Goal: Information Seeking & Learning: Learn about a topic

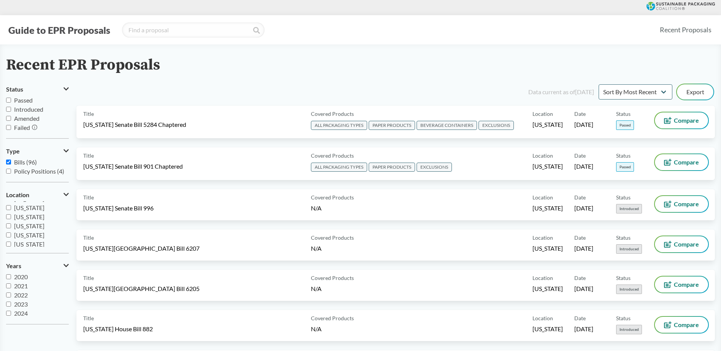
scroll to position [114, 0]
click at [31, 214] on span "[US_STATE]" at bounding box center [29, 228] width 30 height 7
click at [11, 214] on input "[US_STATE]" at bounding box center [8, 228] width 5 height 5
checkbox input "true"
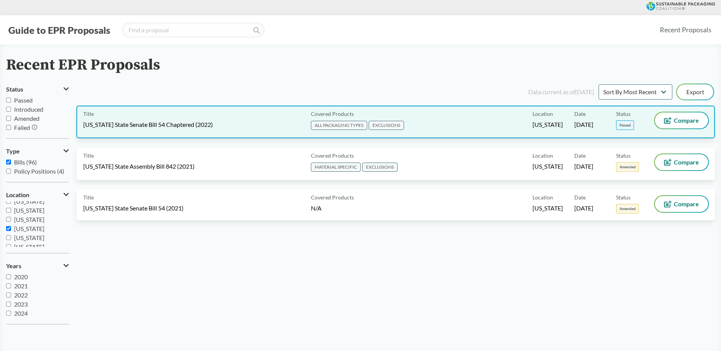
click at [211, 126] on div "Title [US_STATE] State Senate Bill 54 Chaptered (2022)" at bounding box center [195, 122] width 225 height 19
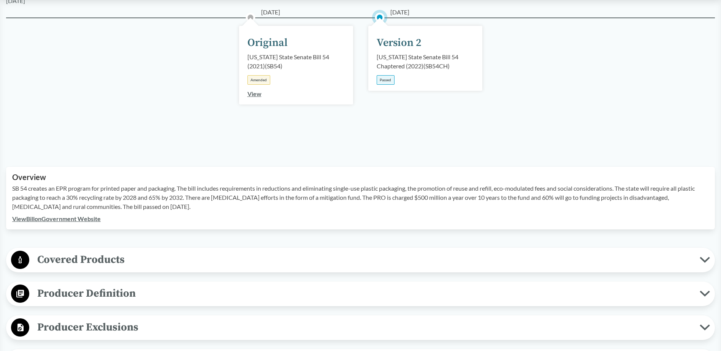
scroll to position [152, 0]
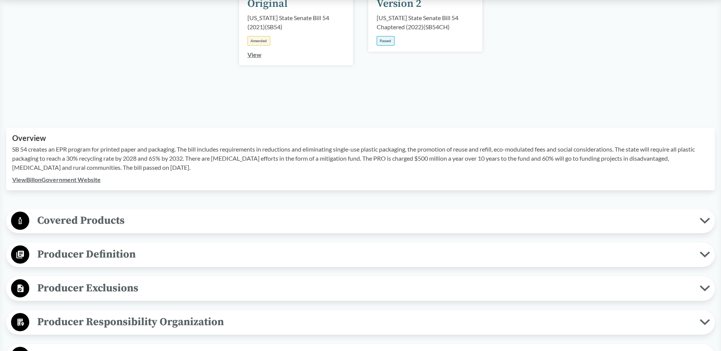
drag, startPoint x: 170, startPoint y: 165, endPoint x: 12, endPoint y: 152, distance: 158.8
click at [12, 152] on p "SB 54 creates an EPR program for printed paper and packaging. The bill includes…" at bounding box center [360, 158] width 697 height 27
copy p "SB 54 creates an EPR program for printed paper and packaging. The bill includes…"
click at [86, 214] on span "Covered Products" at bounding box center [364, 220] width 671 height 17
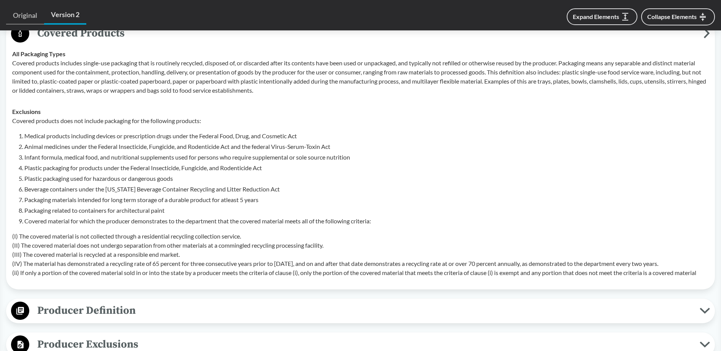
scroll to position [342, 0]
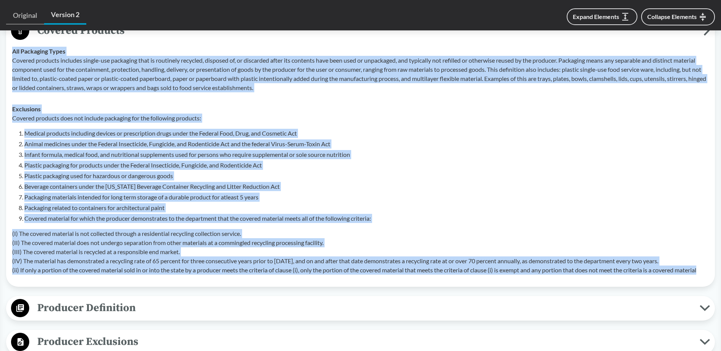
drag, startPoint x: 707, startPoint y: 271, endPoint x: 13, endPoint y: 51, distance: 728.8
click at [13, 51] on tbody "All Packaging Types Covered products includes single-use packaging that is rout…" at bounding box center [361, 161] width 704 height 240
copy tbody "All Packaging Types Covered products includes single-use packaging that is rout…"
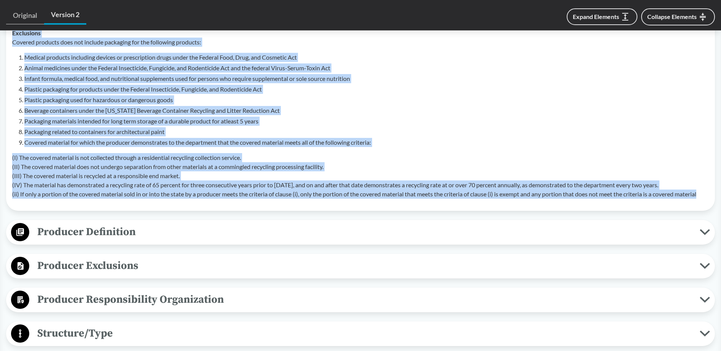
click at [145, 214] on span "Producer Definition" at bounding box center [364, 232] width 671 height 17
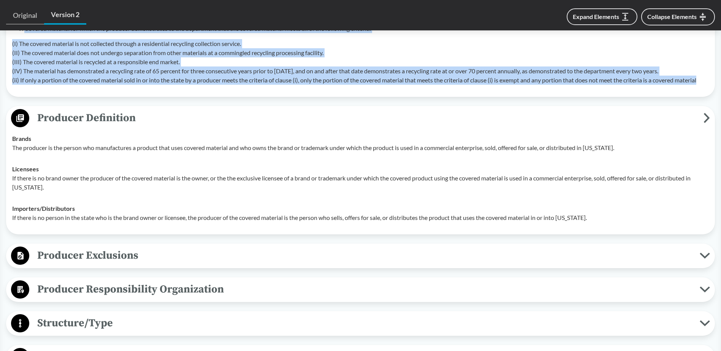
scroll to position [570, 0]
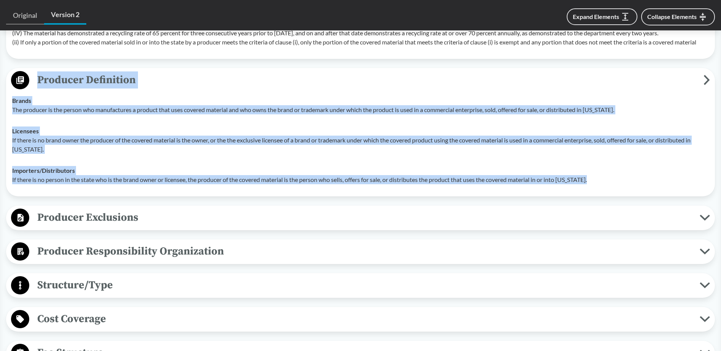
drag, startPoint x: 603, startPoint y: 181, endPoint x: 40, endPoint y: 83, distance: 571.3
click at [40, 83] on div "Producer Definition Brands The producer is the person who manufactures a produc…" at bounding box center [360, 132] width 709 height 129
copy div "Producer Definition Brands The producer is the person who manufactures a produc…"
click at [95, 214] on span "Producer Exclusions" at bounding box center [364, 217] width 671 height 17
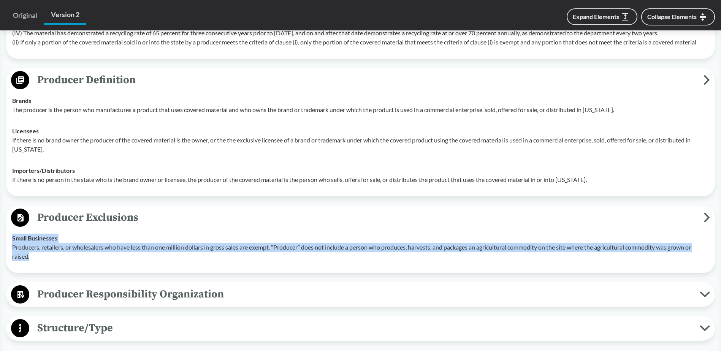
drag, startPoint x: 23, startPoint y: 251, endPoint x: 9, endPoint y: 240, distance: 17.3
click at [9, 214] on td "Small Businesses Producers, retailers, or wholesalers who have less than one mi…" at bounding box center [361, 248] width 704 height 40
copy div "Small Businesses Producers, retailers, or wholesalers who have less than one mi…"
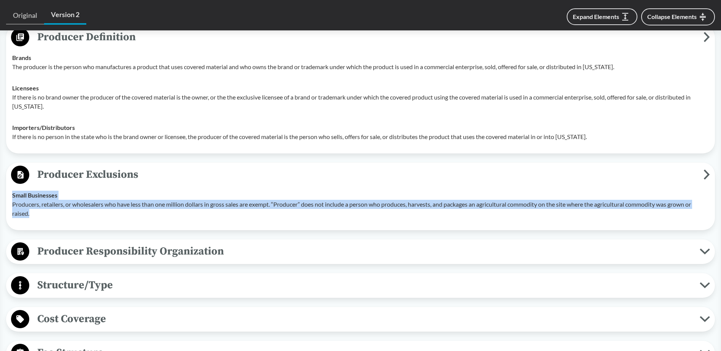
scroll to position [646, 0]
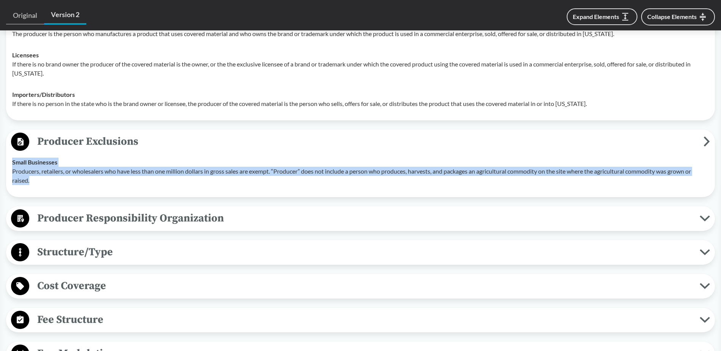
click at [120, 214] on span "Producer Responsibility Organization" at bounding box center [364, 218] width 671 height 17
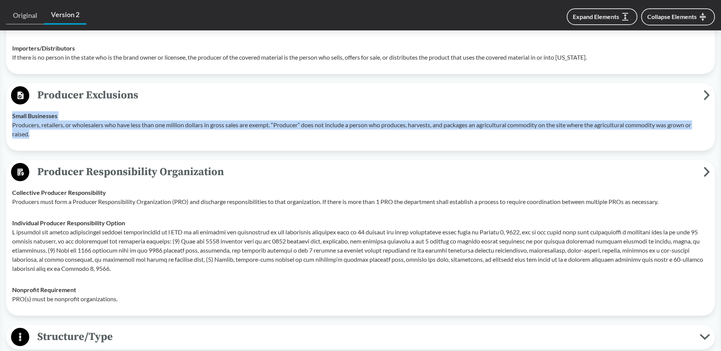
scroll to position [799, 0]
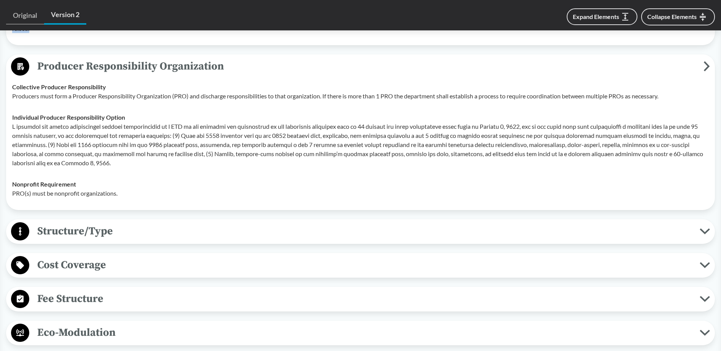
click at [101, 214] on span "Structure/Type" at bounding box center [364, 231] width 671 height 17
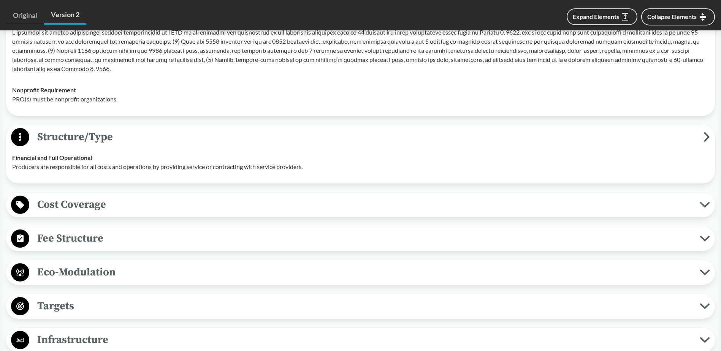
scroll to position [913, 0]
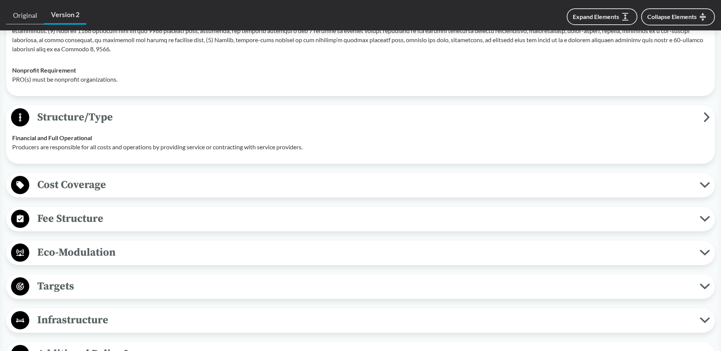
click at [115, 186] on span "Cost Coverage" at bounding box center [364, 184] width 671 height 17
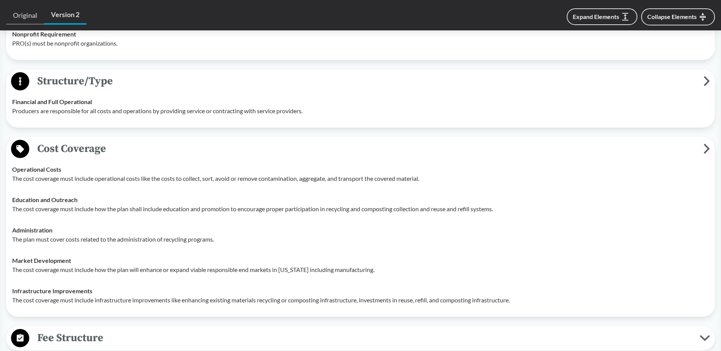
scroll to position [1027, 0]
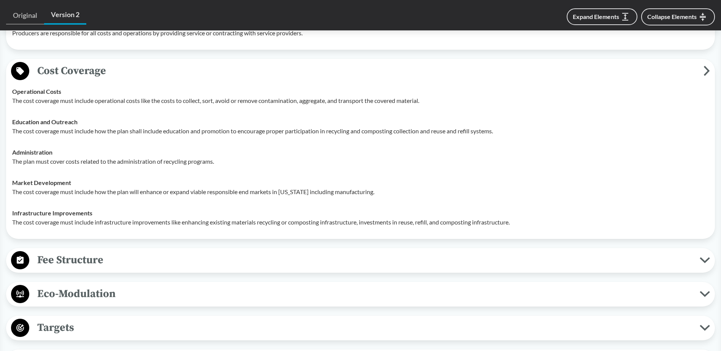
click at [111, 214] on span "Fee Structure" at bounding box center [364, 260] width 671 height 17
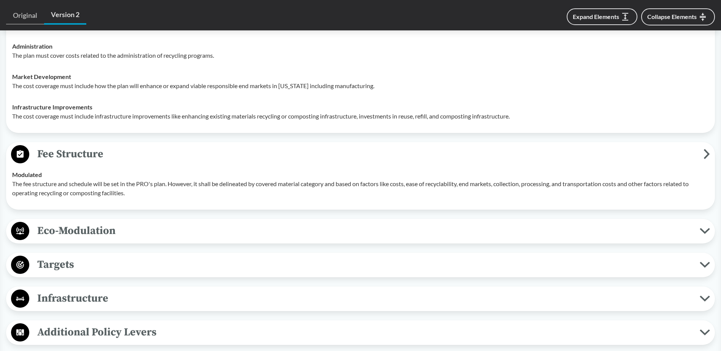
scroll to position [1141, 0]
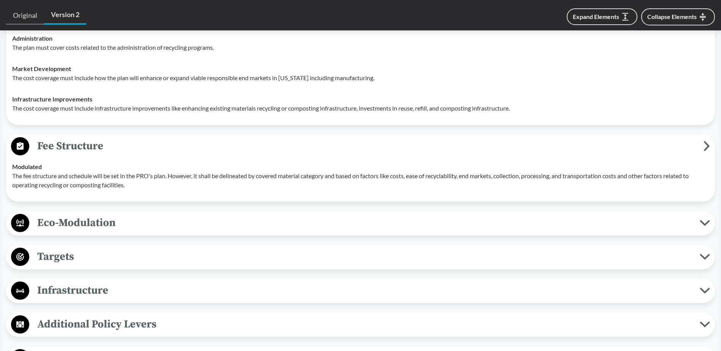
click at [122, 214] on span "Eco-Modulation" at bounding box center [364, 222] width 671 height 17
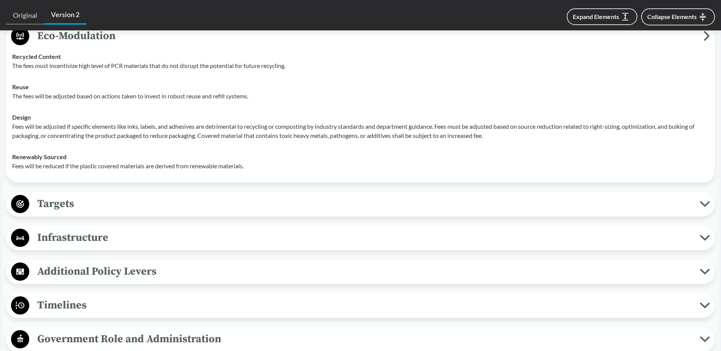
scroll to position [1331, 0]
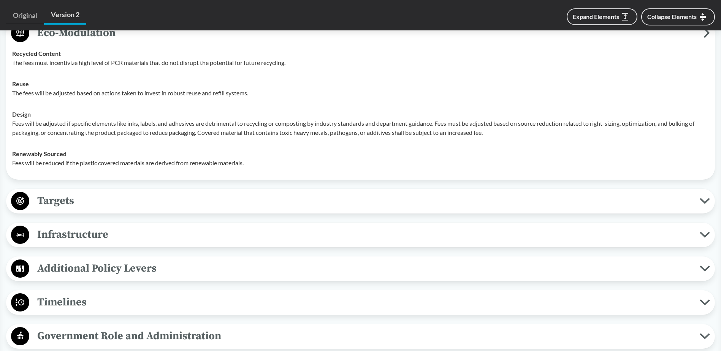
click at [122, 206] on span "Targets" at bounding box center [364, 200] width 671 height 17
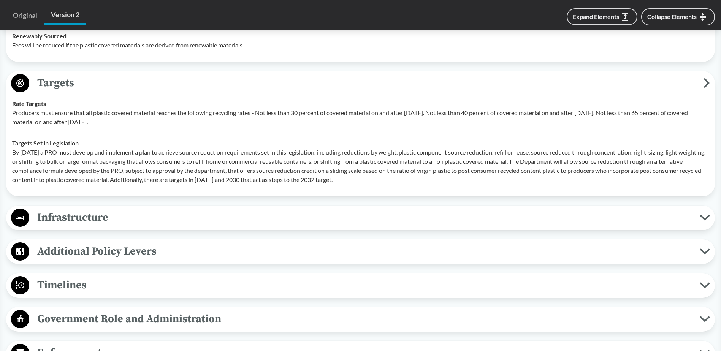
scroll to position [1521, 0]
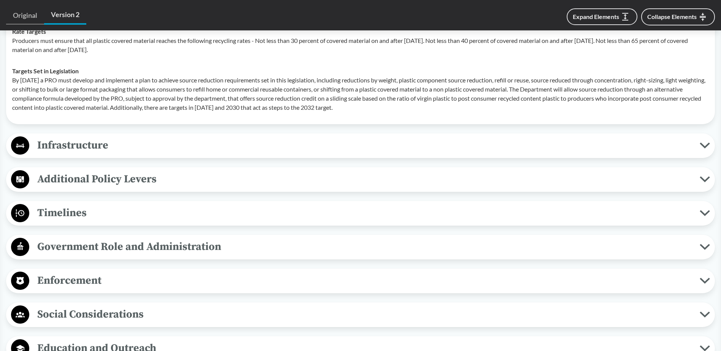
click at [112, 214] on span "Timelines" at bounding box center [364, 213] width 671 height 17
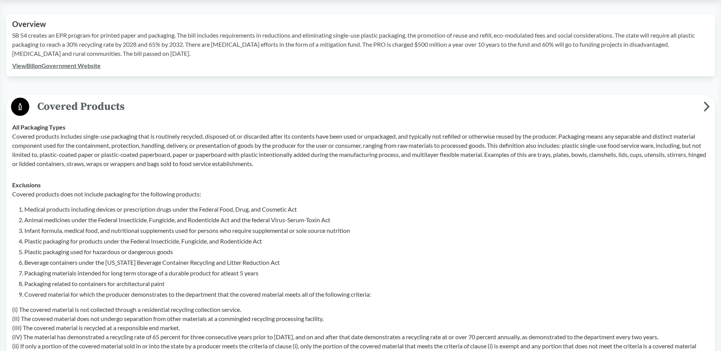
scroll to position [0, 0]
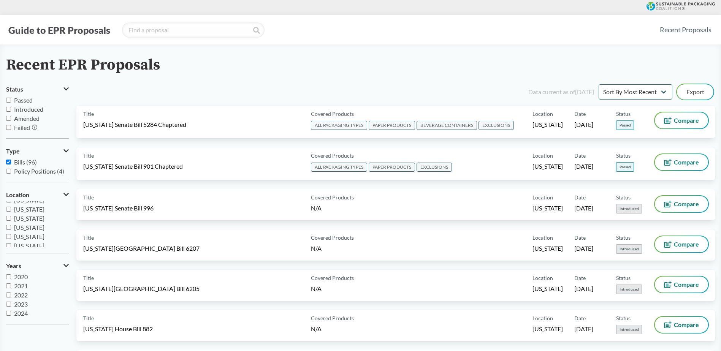
scroll to position [114, 0]
click at [23, 214] on span "[US_STATE]" at bounding box center [29, 237] width 30 height 7
click at [11, 214] on input "[US_STATE]" at bounding box center [8, 237] width 5 height 5
checkbox input "true"
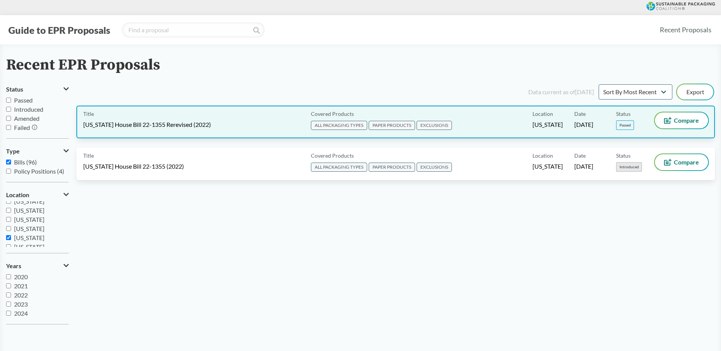
click at [180, 125] on span "[US_STATE] House Bill 22-1355 Rerevised (2022)" at bounding box center [147, 125] width 128 height 8
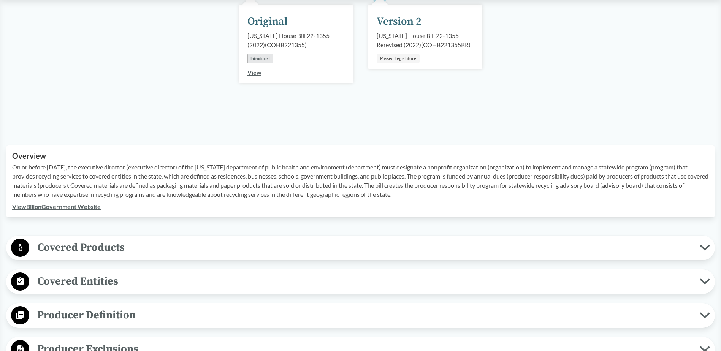
scroll to position [152, 0]
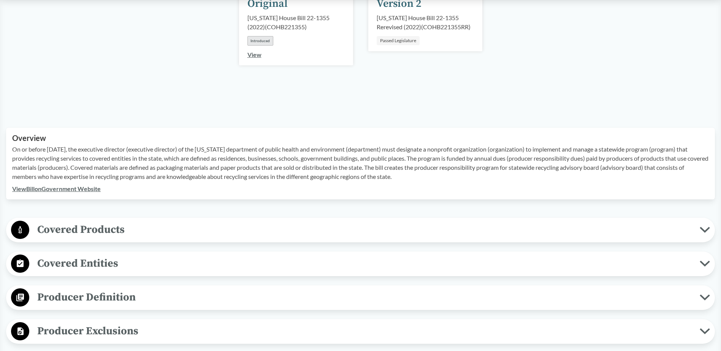
click at [140, 214] on span "Covered Products" at bounding box center [364, 229] width 671 height 17
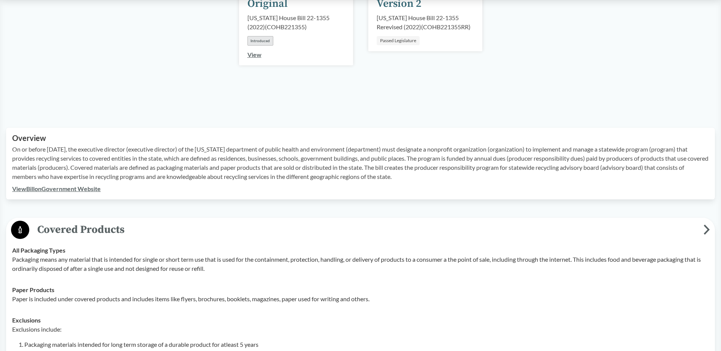
click at [138, 214] on span "Covered Products" at bounding box center [366, 229] width 675 height 17
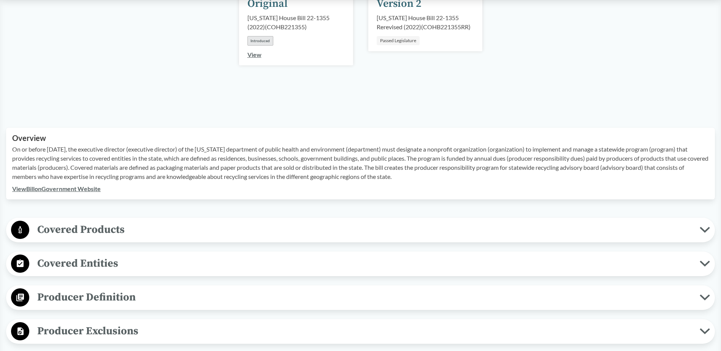
click at [114, 214] on span "Covered Products" at bounding box center [364, 229] width 671 height 17
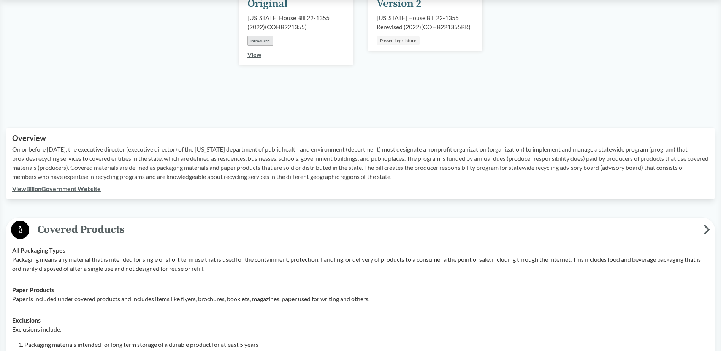
click at [114, 214] on span "Covered Products" at bounding box center [366, 229] width 675 height 17
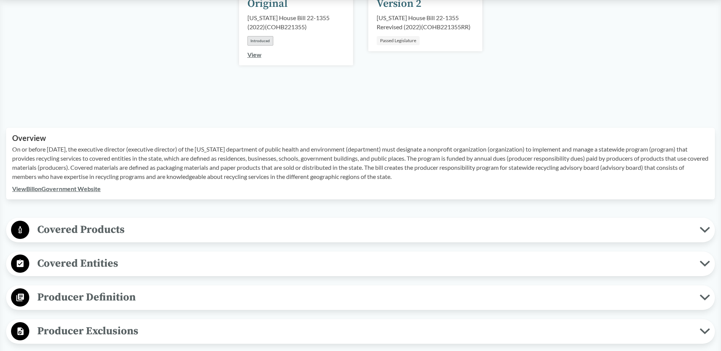
click at [113, 214] on span "Covered Entities" at bounding box center [364, 263] width 671 height 17
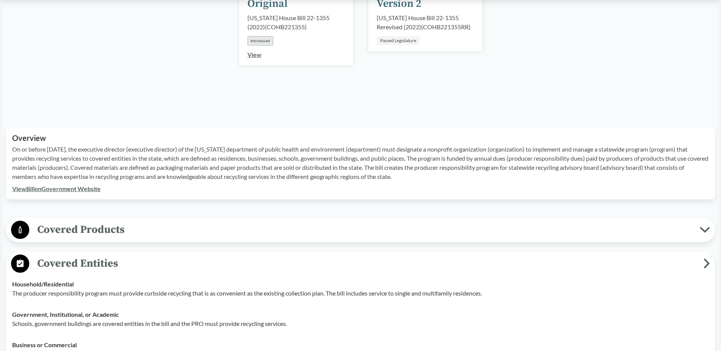
scroll to position [304, 0]
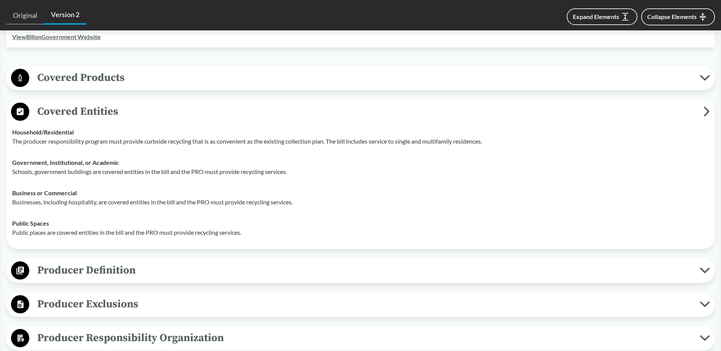
click at [120, 214] on span "Producer Definition" at bounding box center [364, 270] width 671 height 17
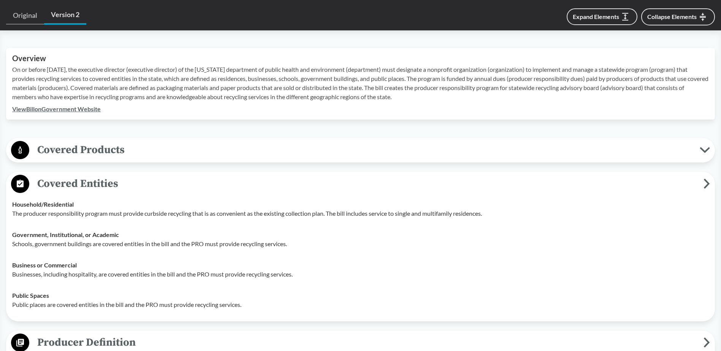
scroll to position [228, 0]
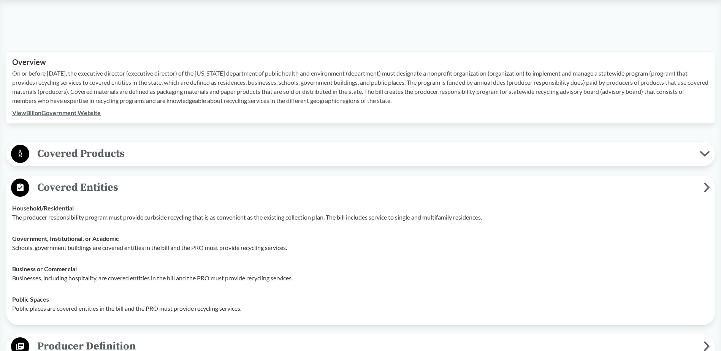
click at [124, 154] on span "Covered Products" at bounding box center [364, 153] width 671 height 17
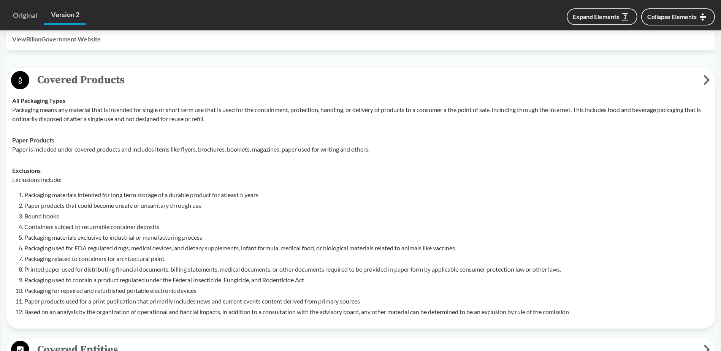
scroll to position [304, 0]
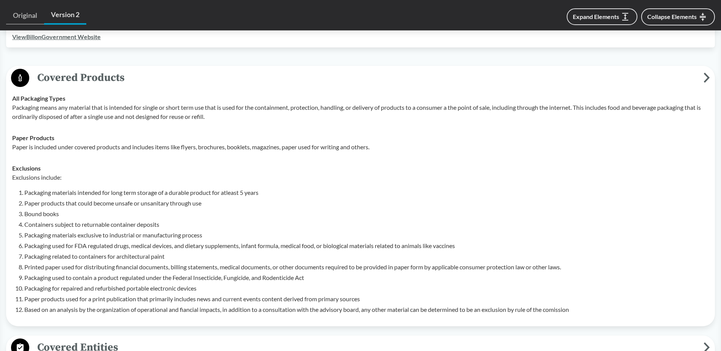
click at [71, 188] on li "Packaging materials intended for long term storage of a durable product for atl…" at bounding box center [366, 192] width 685 height 9
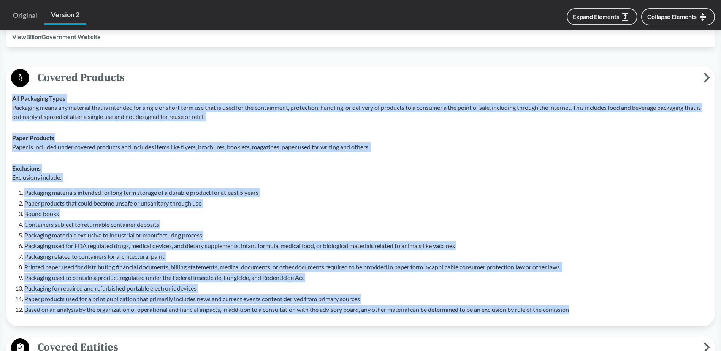
drag, startPoint x: 11, startPoint y: 97, endPoint x: 604, endPoint y: 316, distance: 631.3
click at [478, 214] on tbody "All Packaging Types Packaging means any material that is intended for single or…" at bounding box center [361, 204] width 704 height 233
copy tbody "All Packaging Types Packaging means any material that is intended for single or…"
